Goal: Transaction & Acquisition: Purchase product/service

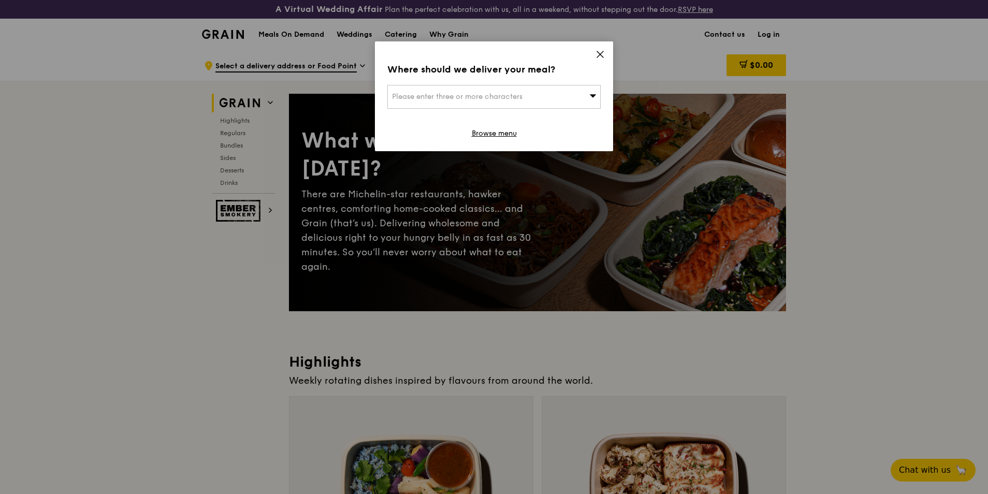
click at [456, 97] on span "Please enter three or more characters" at bounding box center [457, 96] width 130 height 9
click at [546, 89] on input "search" at bounding box center [494, 96] width 212 height 23
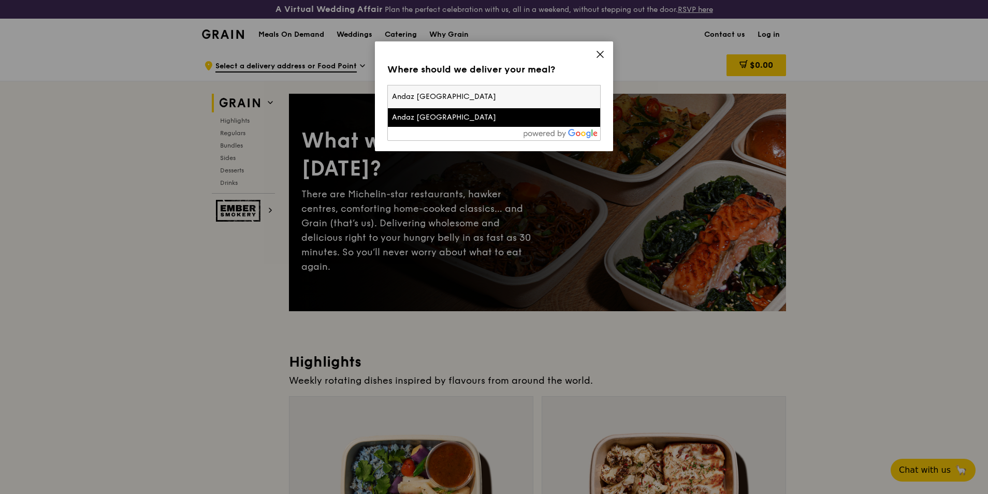
type input "Andaz [GEOGRAPHIC_DATA]"
click at [513, 128] on div at bounding box center [494, 133] width 212 height 13
click at [509, 120] on div "Andaz [GEOGRAPHIC_DATA]" at bounding box center [468, 117] width 153 height 10
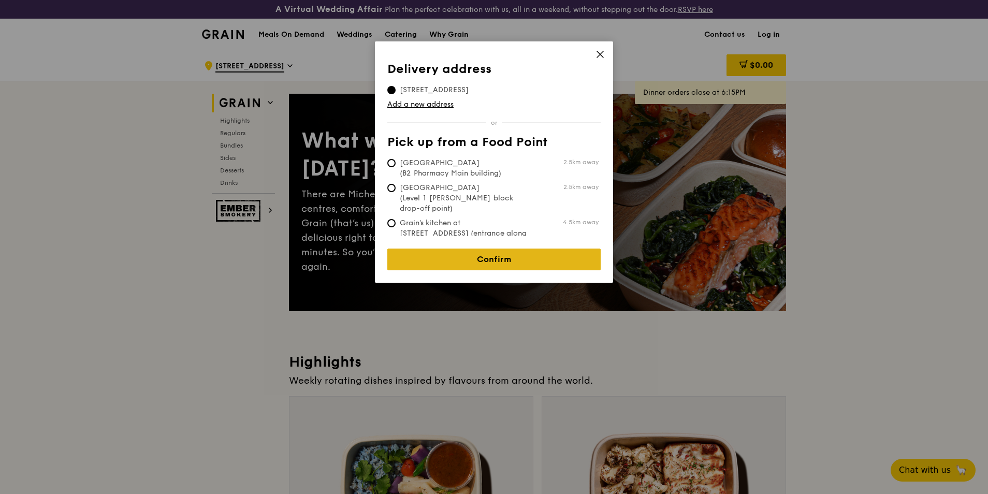
click at [534, 249] on link "Confirm" at bounding box center [493, 260] width 213 height 22
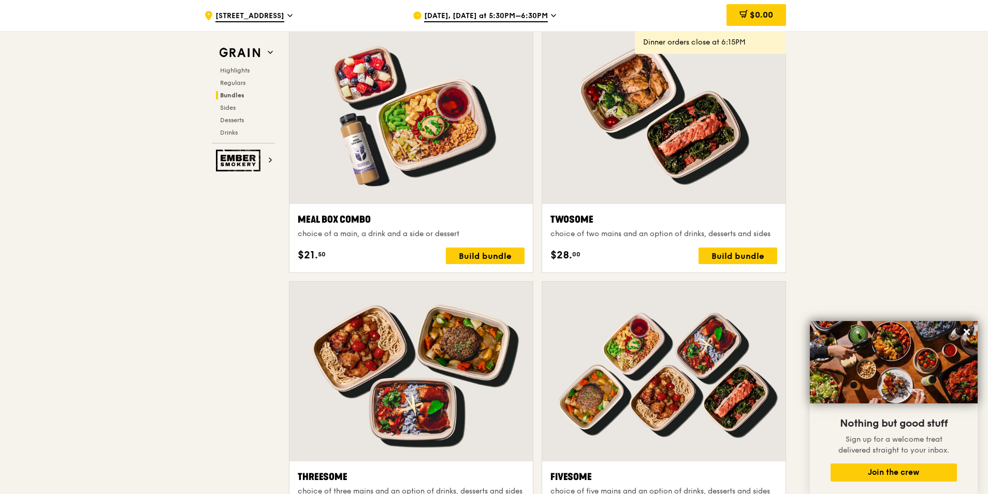
scroll to position [1553, 0]
